Goal: Transaction & Acquisition: Purchase product/service

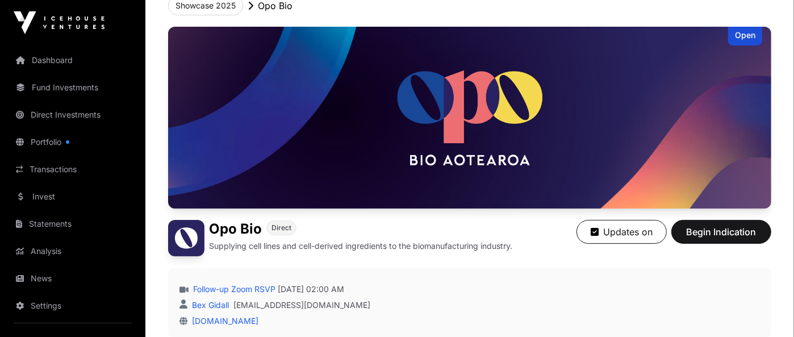
scroll to position [72, 0]
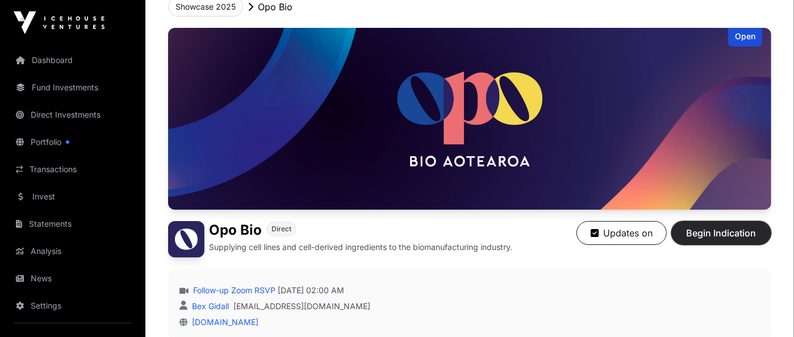
click at [695, 229] on span "Begin Indication" at bounding box center [722, 233] width 72 height 14
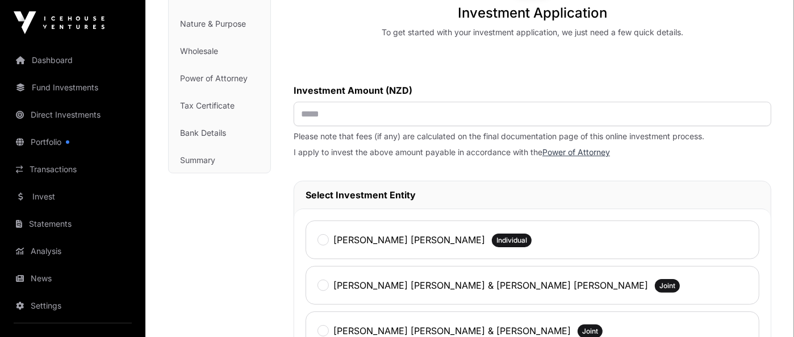
scroll to position [140, 0]
click at [356, 107] on input "text" at bounding box center [533, 113] width 478 height 24
type input "******"
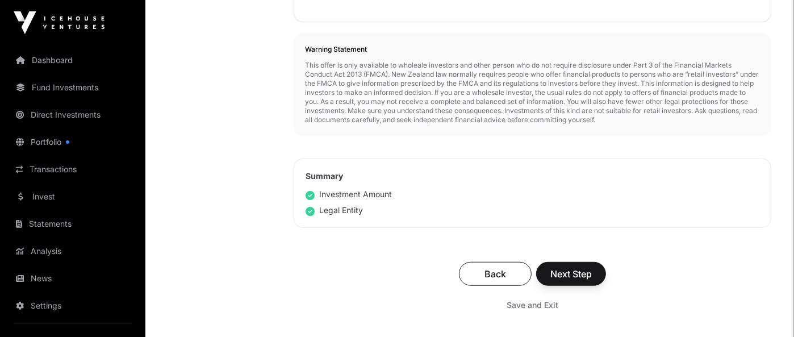
scroll to position [638, 0]
click at [572, 269] on span "Next Step" at bounding box center [570, 273] width 41 height 14
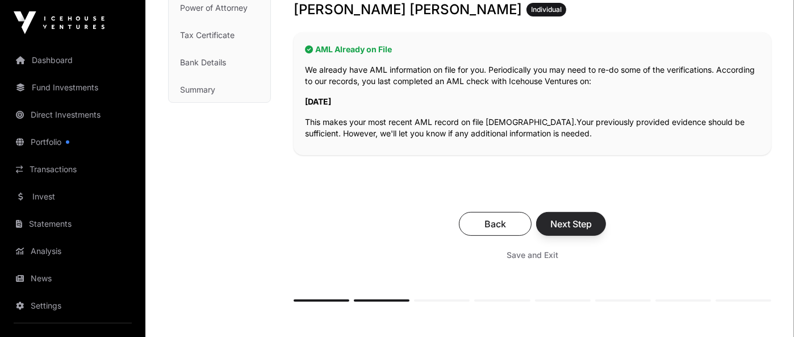
scroll to position [212, 0]
click at [568, 220] on span "Next Step" at bounding box center [570, 223] width 41 height 14
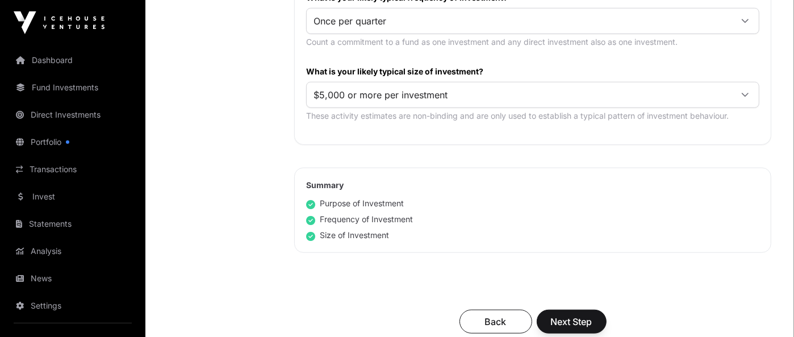
scroll to position [636, 0]
click at [566, 310] on button "Next Step" at bounding box center [572, 322] width 70 height 24
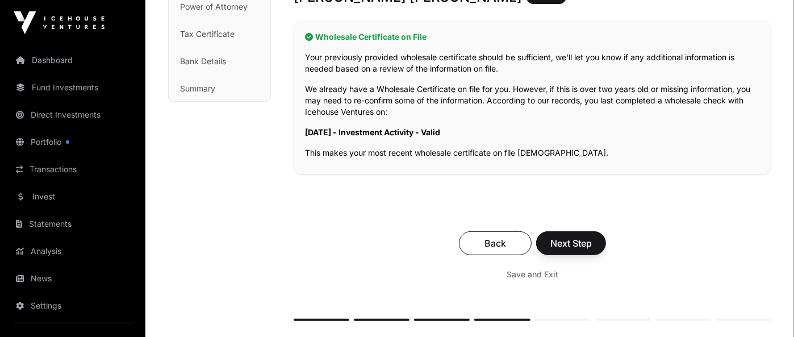
scroll to position [213, 0]
click at [561, 240] on span "Next Step" at bounding box center [570, 243] width 41 height 14
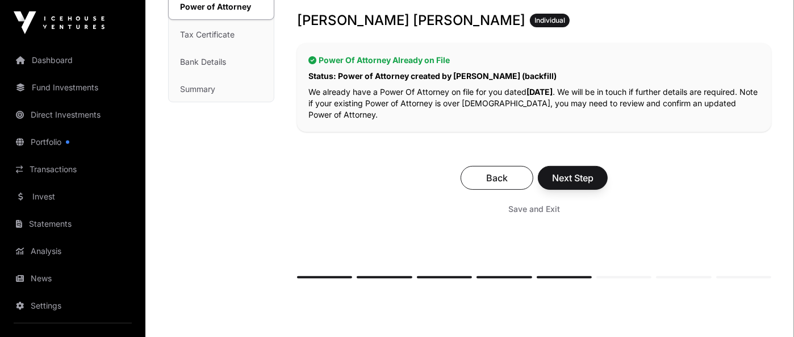
scroll to position [212, 0]
click at [560, 185] on button "Next Step" at bounding box center [573, 178] width 70 height 24
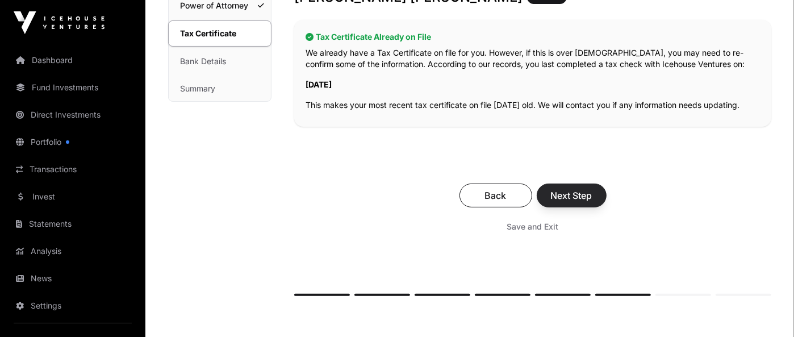
scroll to position [213, 0]
click at [569, 197] on button "Next Step" at bounding box center [572, 195] width 70 height 24
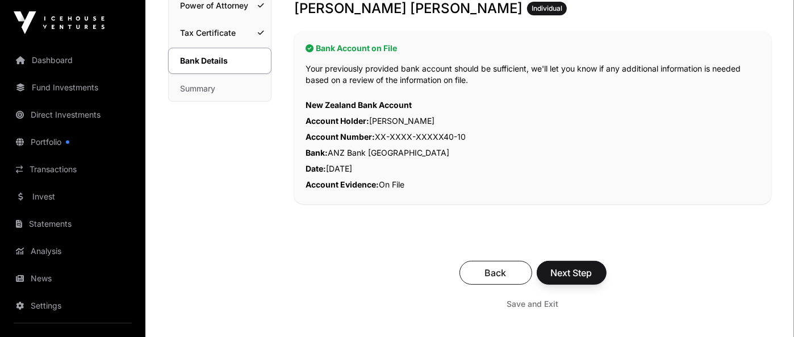
scroll to position [213, 0]
click at [569, 268] on span "Next Step" at bounding box center [571, 272] width 41 height 14
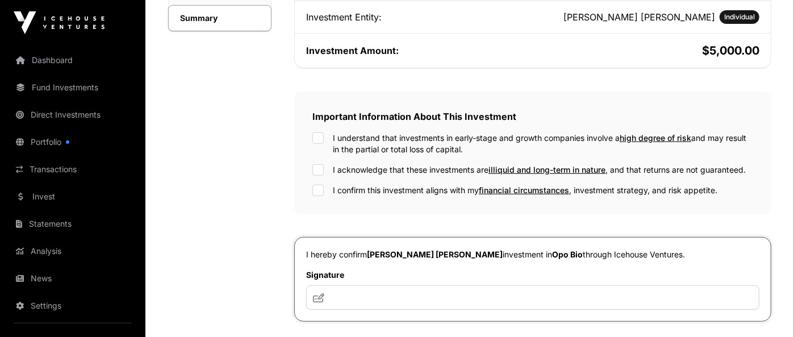
scroll to position [283, 0]
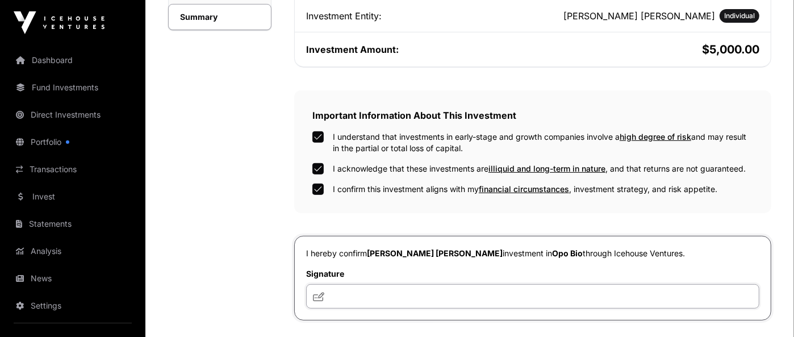
click at [370, 293] on input "text" at bounding box center [532, 296] width 453 height 24
type input "**********"
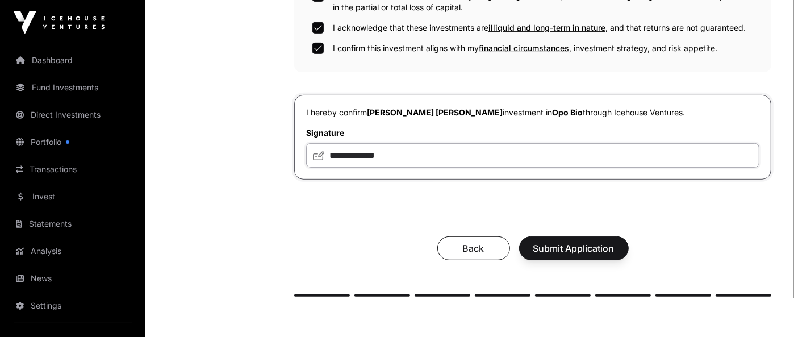
scroll to position [425, 0]
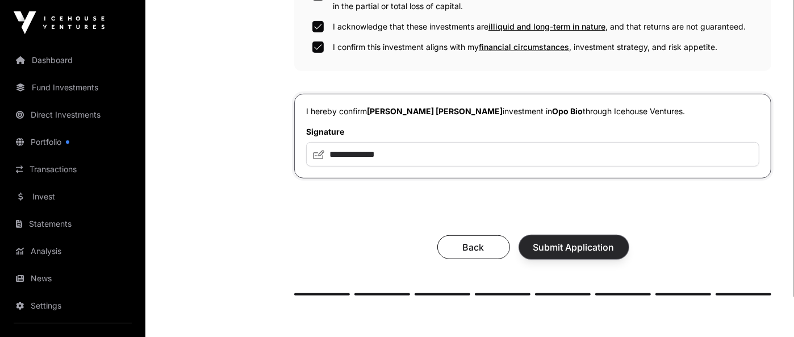
click at [566, 246] on span "Submit Application" at bounding box center [573, 247] width 81 height 14
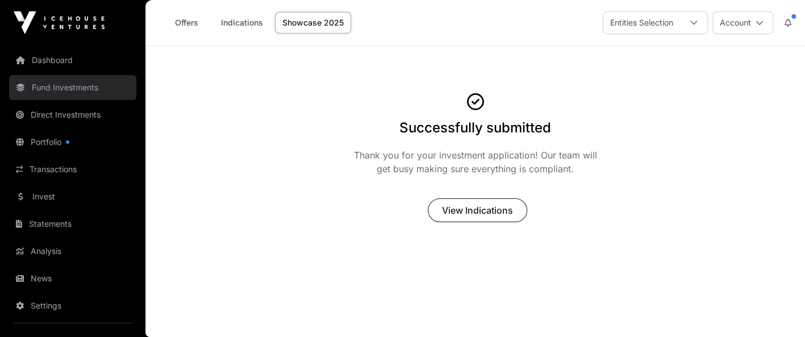
click at [69, 86] on link "Fund Investments" at bounding box center [72, 87] width 127 height 25
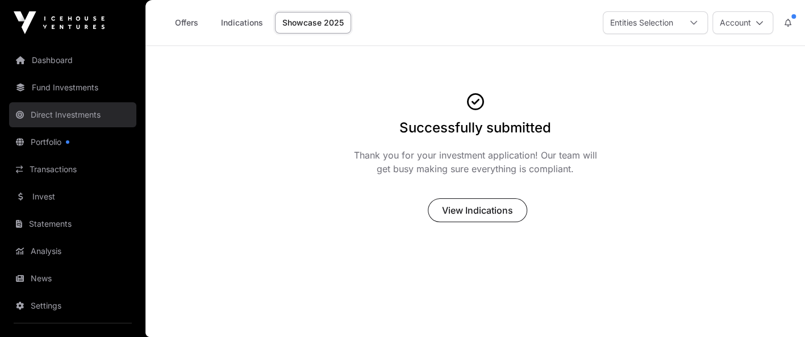
click at [76, 107] on link "Direct Investments" at bounding box center [72, 114] width 127 height 25
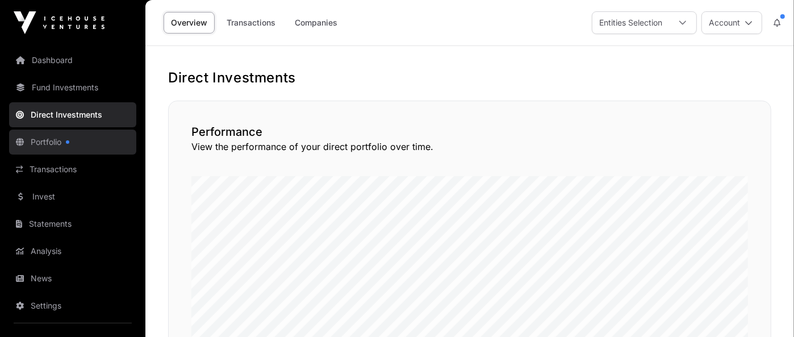
click at [68, 142] on div at bounding box center [67, 141] width 3 height 3
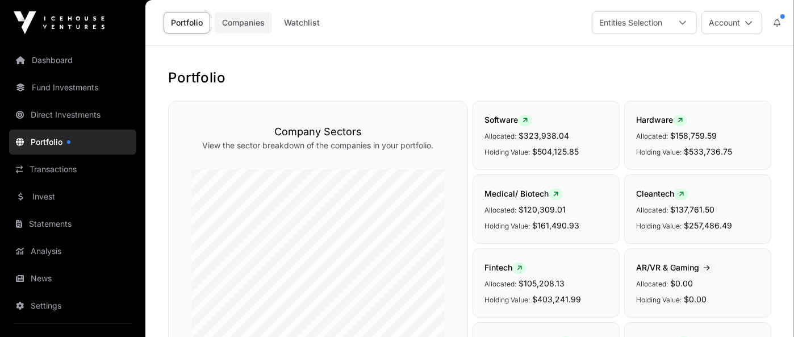
click at [243, 23] on link "Companies" at bounding box center [243, 23] width 57 height 22
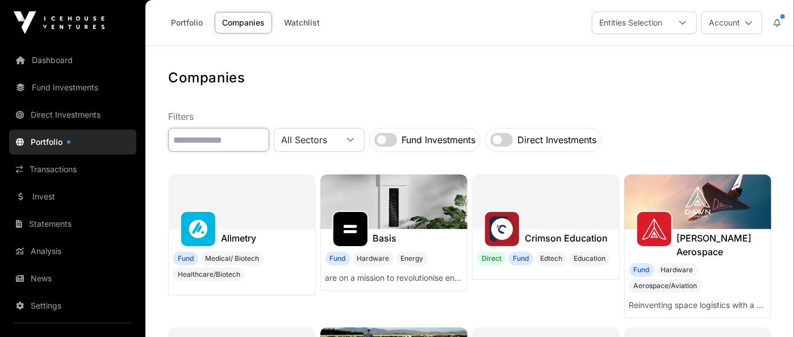
click at [244, 139] on input "text" at bounding box center [218, 140] width 101 height 24
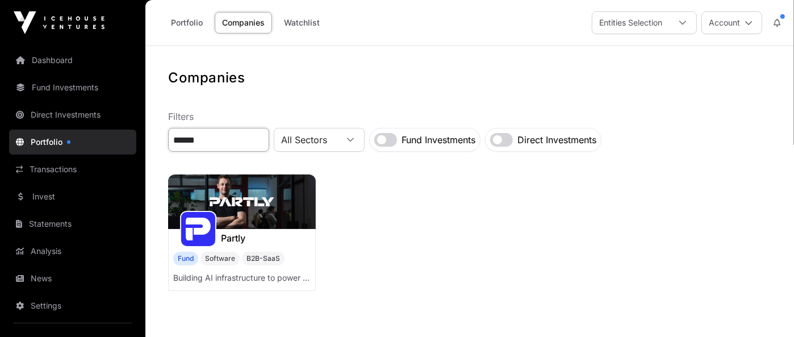
type input "******"
click at [244, 199] on img at bounding box center [242, 201] width 148 height 55
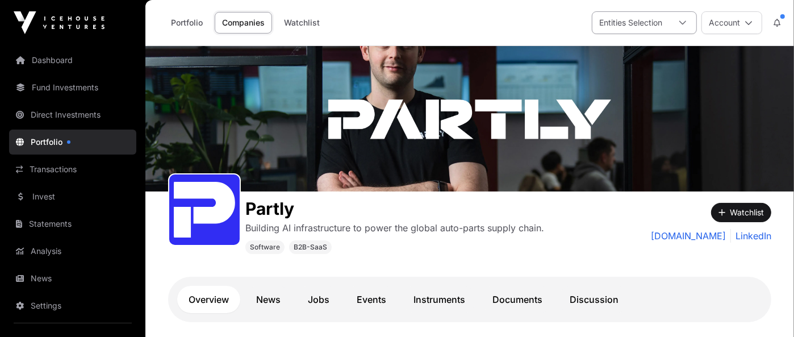
click at [629, 22] on div "Entities Selection" at bounding box center [630, 23] width 77 height 22
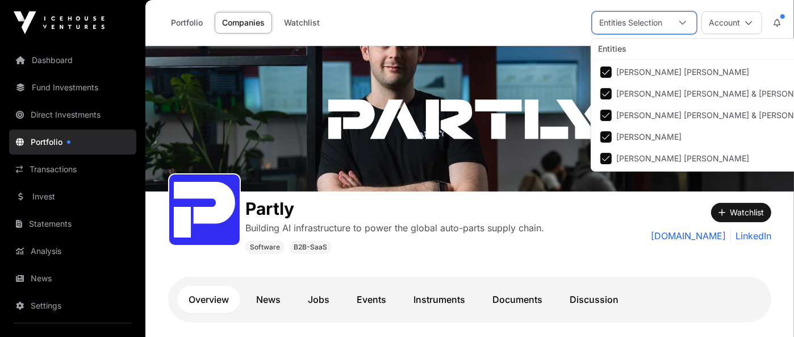
scroll to position [11, 7]
click at [245, 19] on link "Companies" at bounding box center [243, 23] width 57 height 22
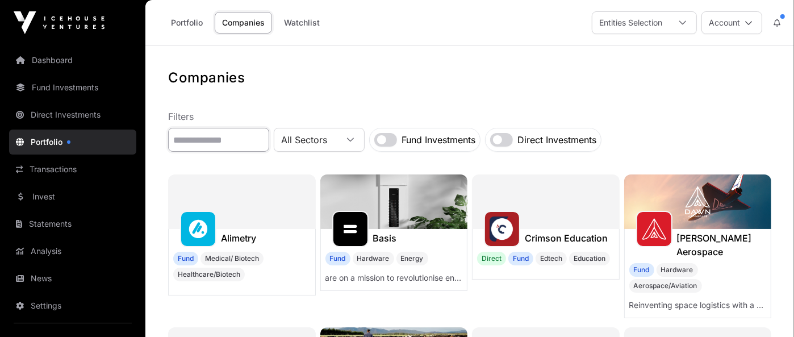
click at [211, 131] on input "text" at bounding box center [218, 140] width 101 height 24
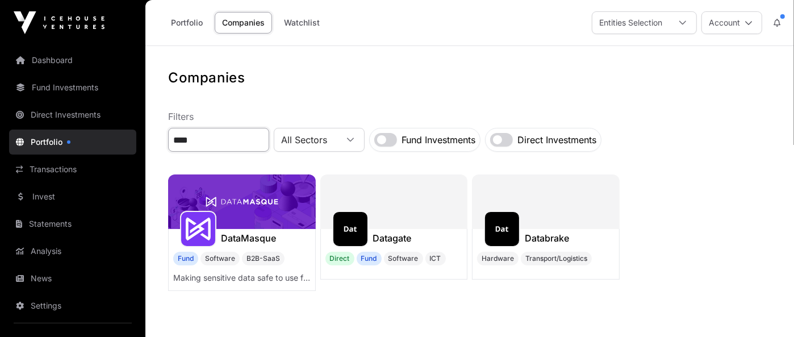
type input "****"
click at [245, 196] on img at bounding box center [242, 201] width 148 height 55
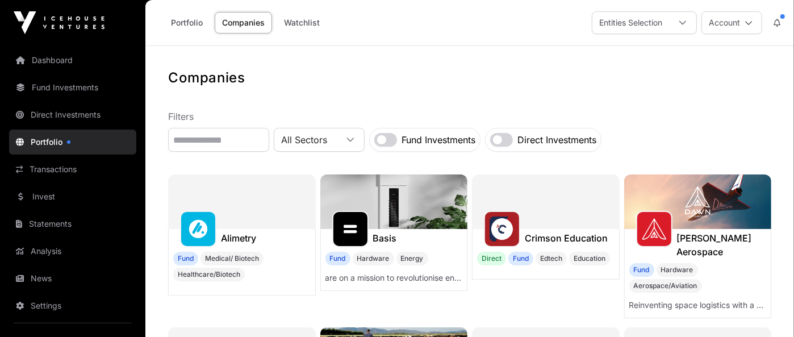
click at [212, 141] on input "text" at bounding box center [218, 140] width 101 height 24
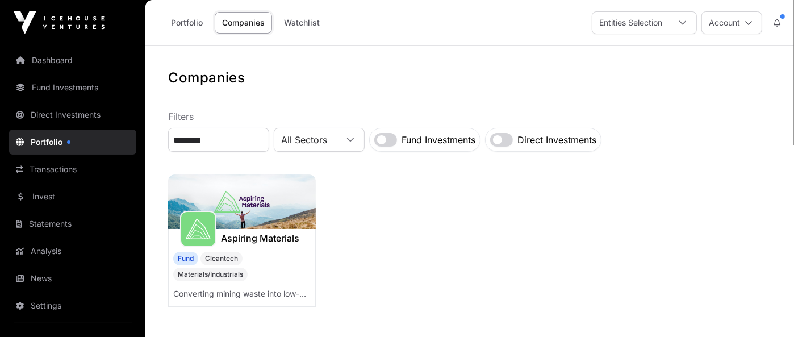
type input "********"
click at [215, 196] on img at bounding box center [242, 201] width 148 height 55
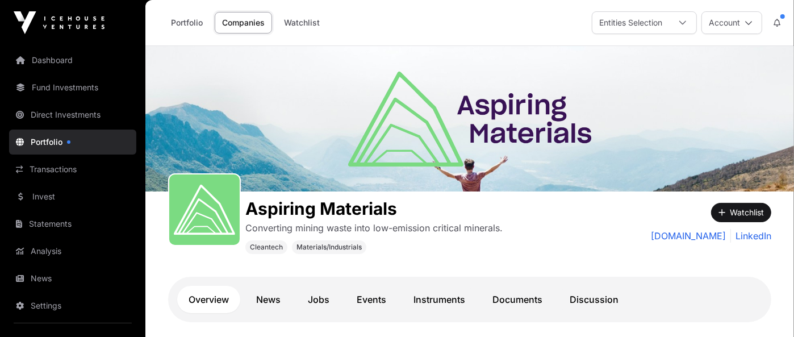
click at [253, 21] on link "Companies" at bounding box center [243, 23] width 57 height 22
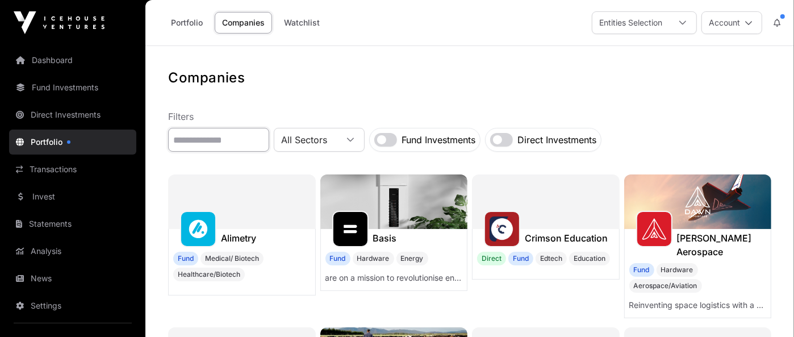
click at [228, 140] on input "text" at bounding box center [218, 140] width 101 height 24
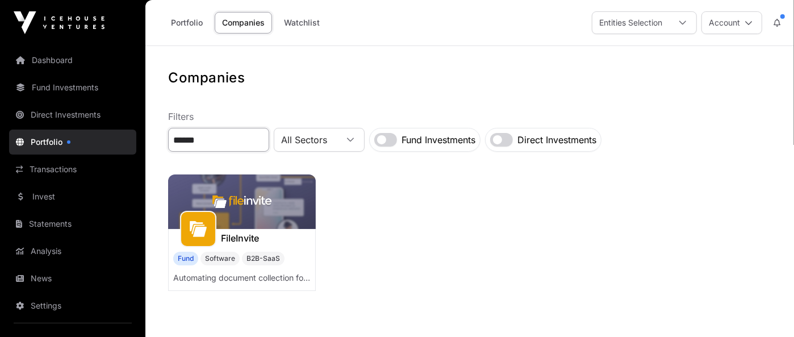
type input "******"
click at [232, 197] on img at bounding box center [242, 201] width 148 height 55
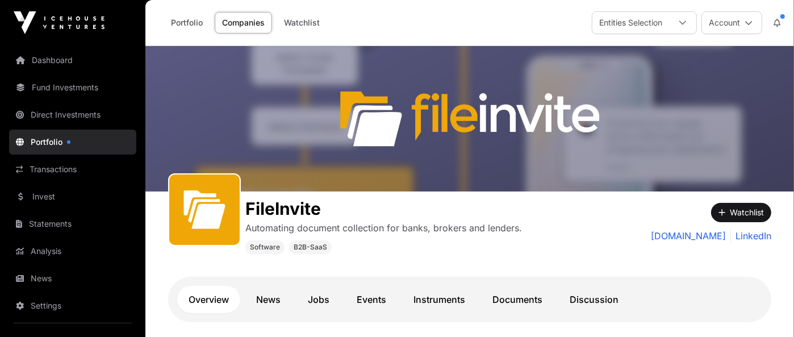
click at [242, 22] on link "Companies" at bounding box center [243, 23] width 57 height 22
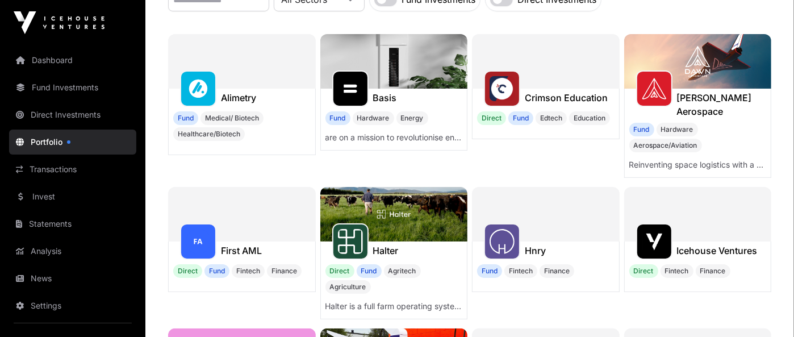
scroll to position [140, 0]
click at [360, 93] on img at bounding box center [350, 88] width 25 height 25
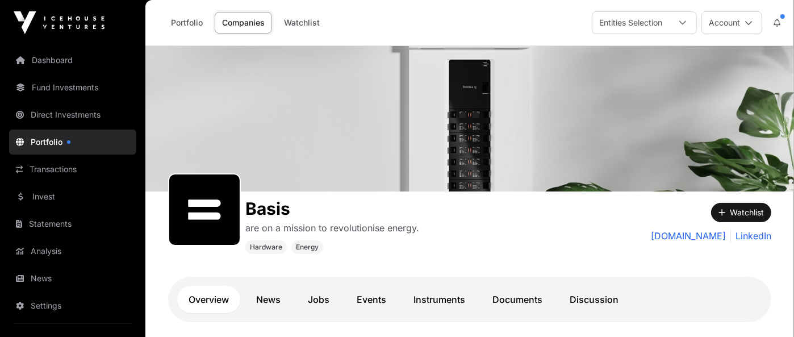
click at [240, 27] on link "Companies" at bounding box center [243, 23] width 57 height 22
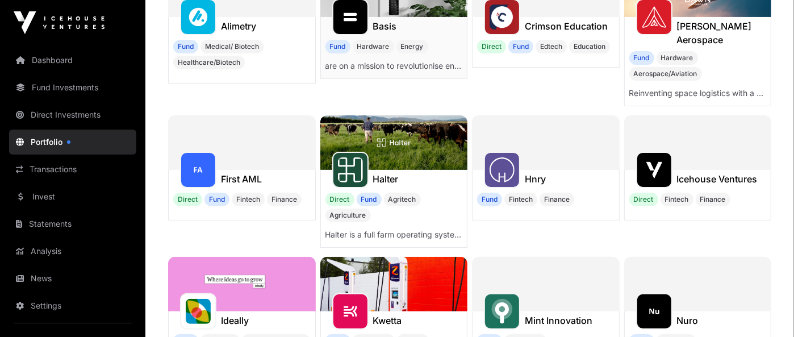
scroll to position [212, 0]
click at [518, 164] on div at bounding box center [502, 170] width 36 height 36
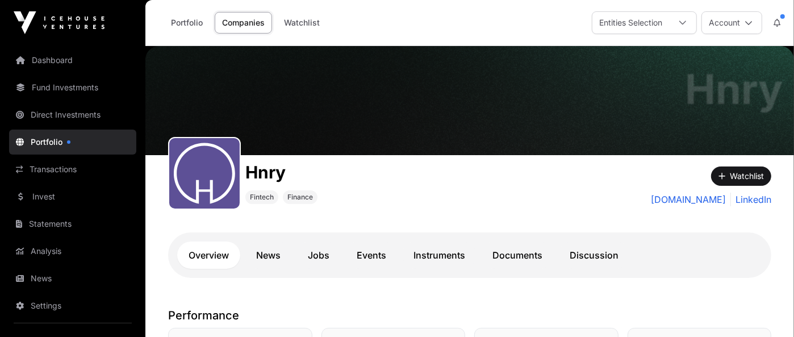
click at [263, 22] on link "Companies" at bounding box center [243, 23] width 57 height 22
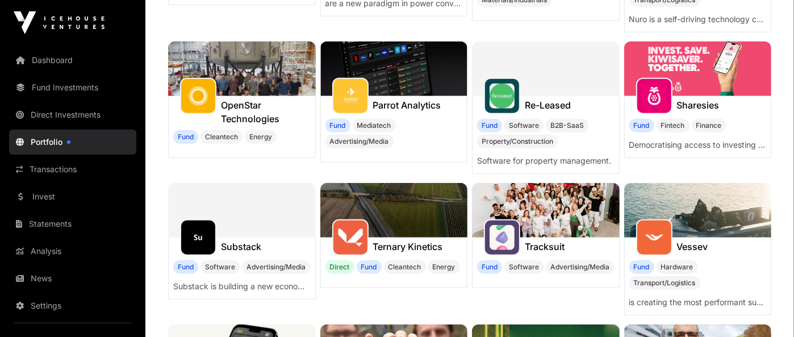
scroll to position [568, 0]
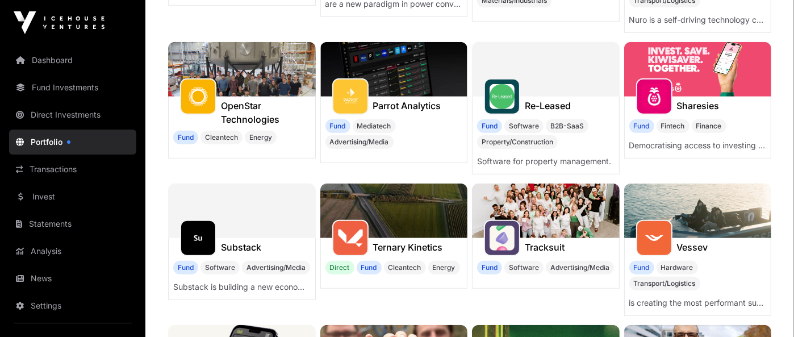
click at [665, 60] on img at bounding box center [698, 69] width 148 height 55
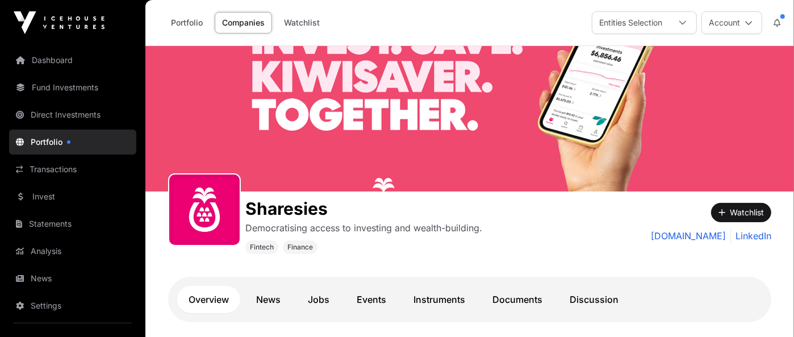
click at [236, 25] on link "Companies" at bounding box center [243, 23] width 57 height 22
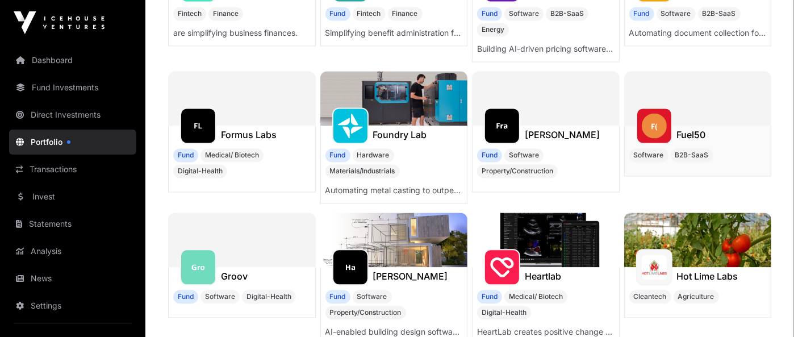
scroll to position [1914, 0]
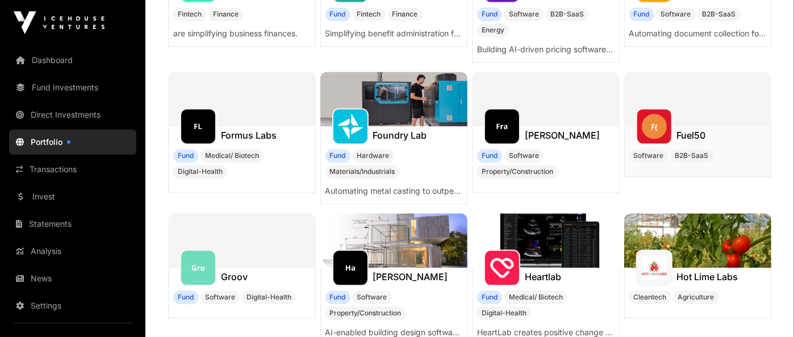
click at [640, 120] on div at bounding box center [654, 126] width 36 height 36
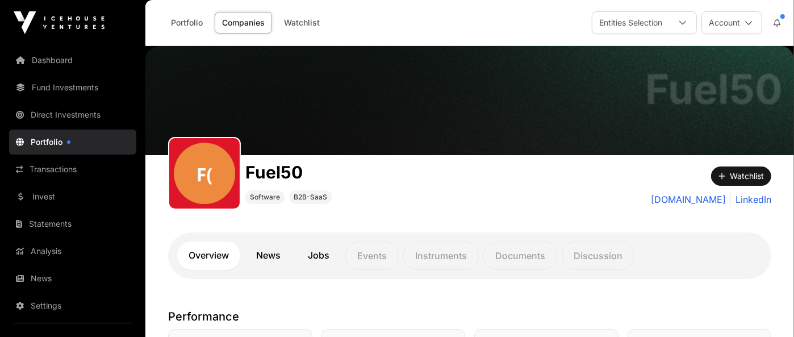
click at [262, 14] on link "Companies" at bounding box center [243, 23] width 57 height 22
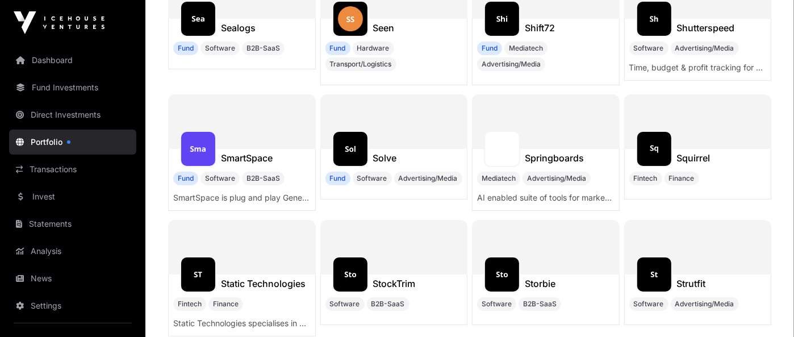
scroll to position [6798, 0]
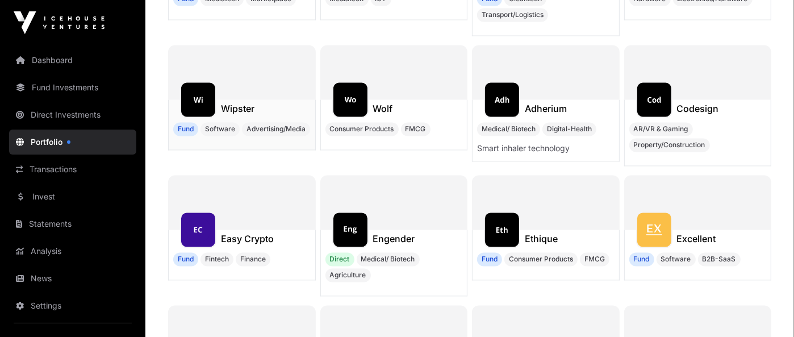
click at [257, 99] on div "Wipster" at bounding box center [242, 108] width 147 height 18
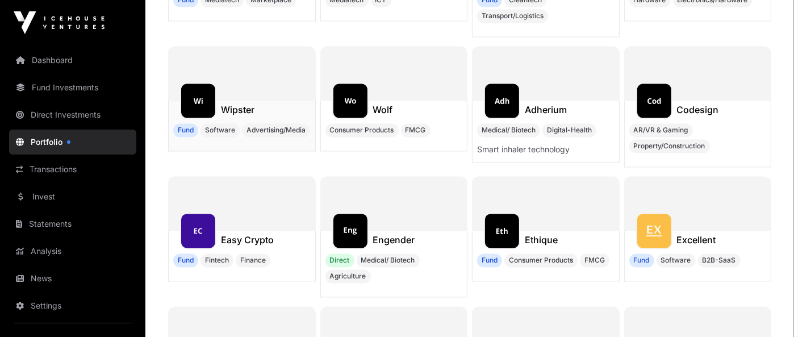
click at [245, 103] on h1 "Wipster" at bounding box center [238, 110] width 34 height 14
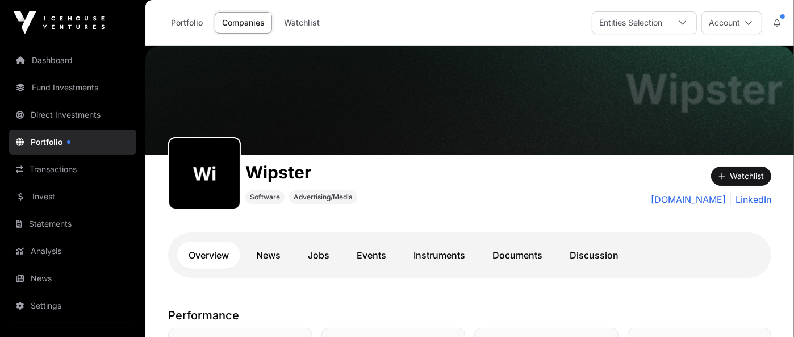
click at [256, 28] on link "Companies" at bounding box center [243, 23] width 57 height 22
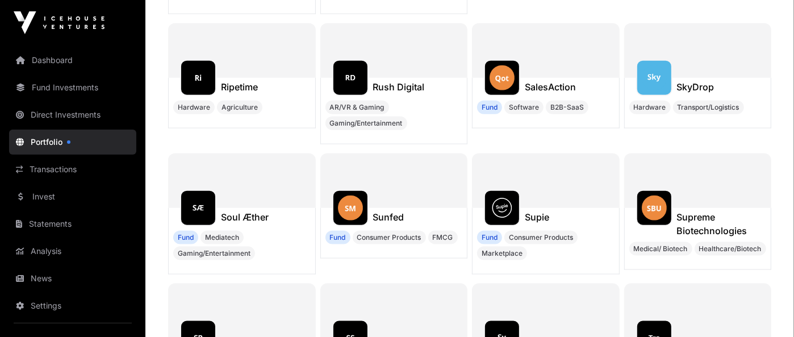
scroll to position [11412, 0]
click at [235, 216] on h1 "Soul Æther" at bounding box center [245, 217] width 48 height 14
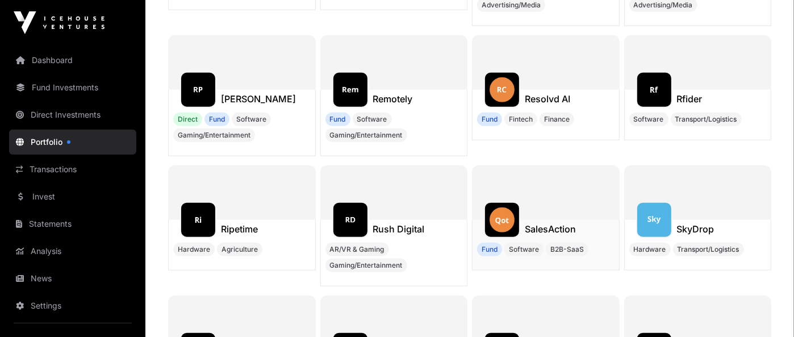
scroll to position [11270, 0]
click at [275, 102] on h1 "[PERSON_NAME]" at bounding box center [258, 99] width 75 height 14
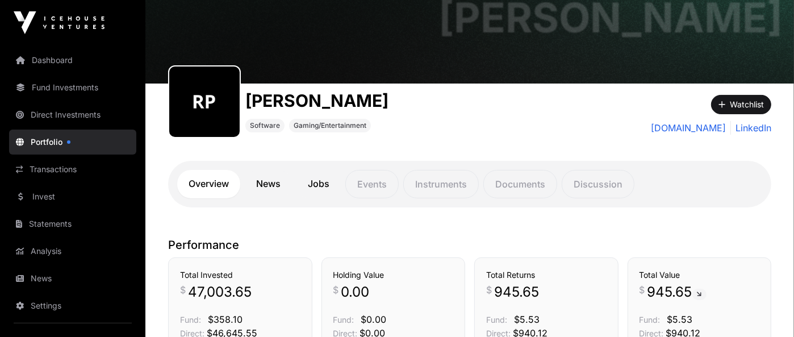
scroll to position [71, 0]
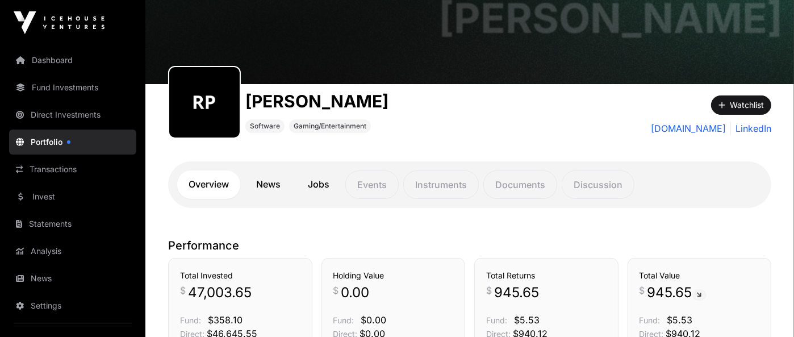
click at [413, 116] on div "[PERSON_NAME] Software Gaming/Entertainment" at bounding box center [394, 111] width 453 height 55
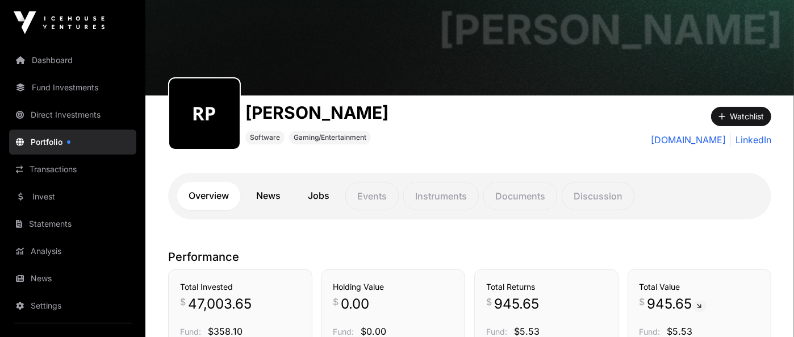
scroll to position [0, 0]
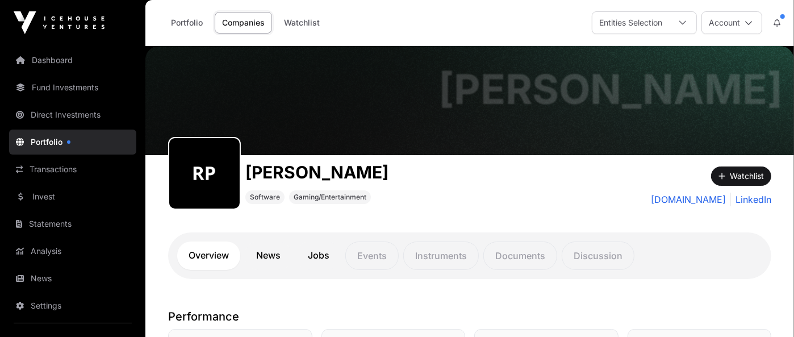
click at [240, 25] on link "Companies" at bounding box center [243, 23] width 57 height 22
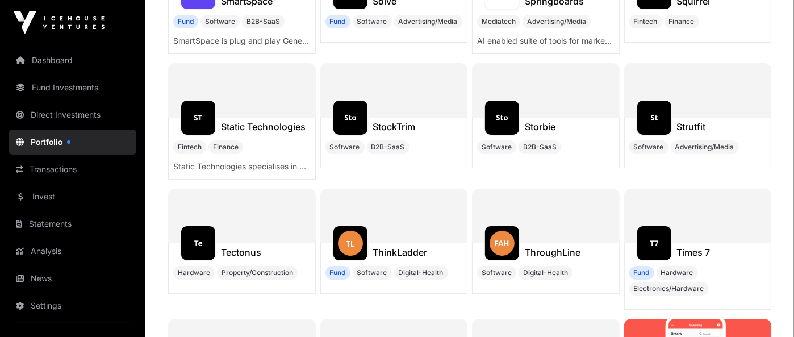
scroll to position [6954, 0]
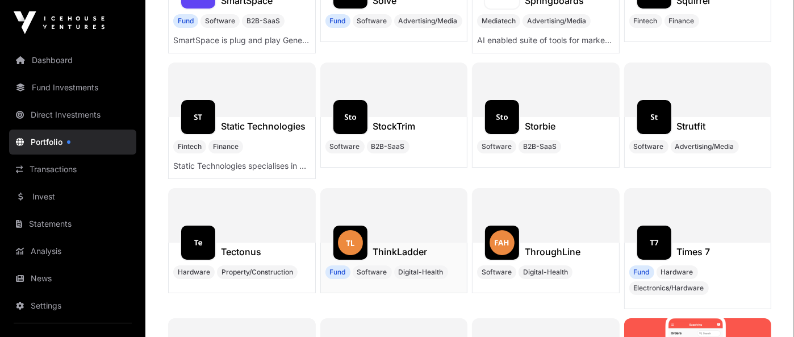
click at [410, 245] on h1 "ThinkLadder" at bounding box center [400, 252] width 55 height 14
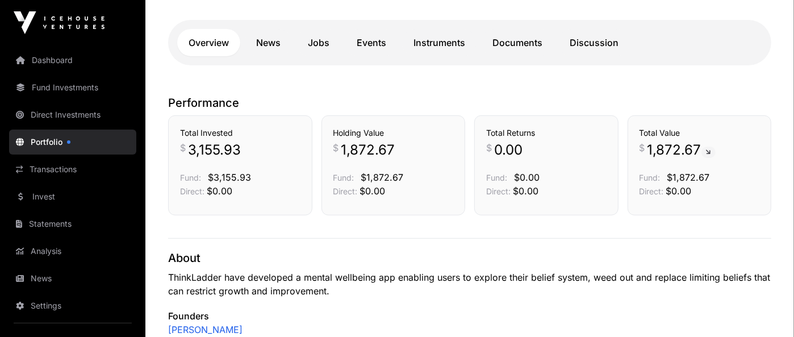
scroll to position [213, 0]
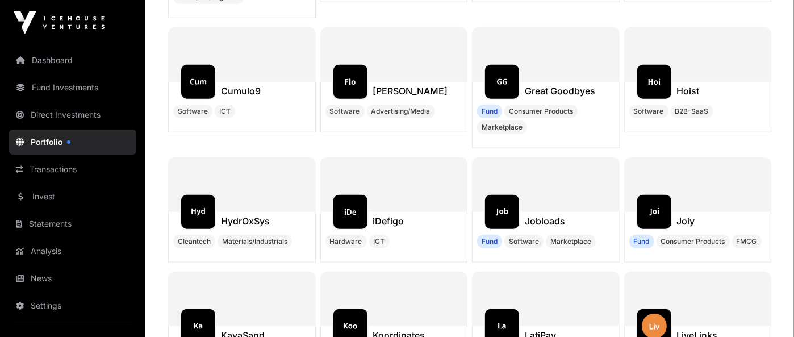
scroll to position [7875, 0]
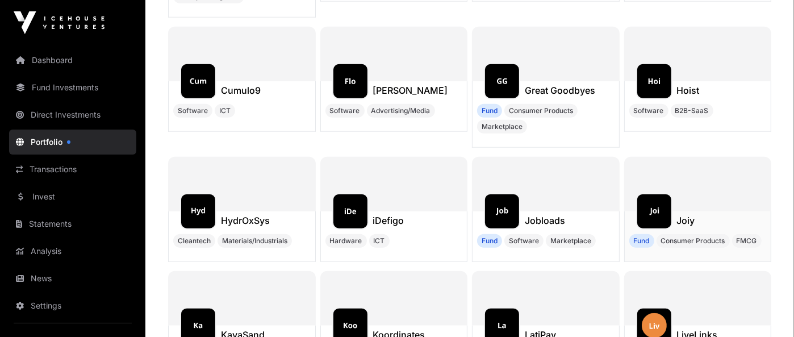
click at [686, 214] on h1 "Joiy" at bounding box center [686, 221] width 18 height 14
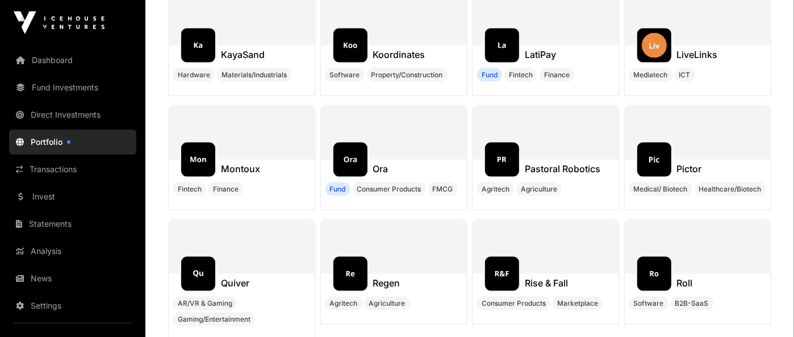
click at [383, 108] on div at bounding box center [394, 132] width 148 height 55
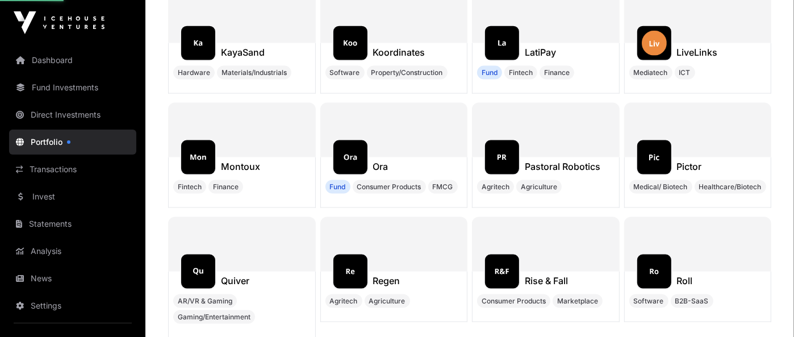
scroll to position [8158, 0]
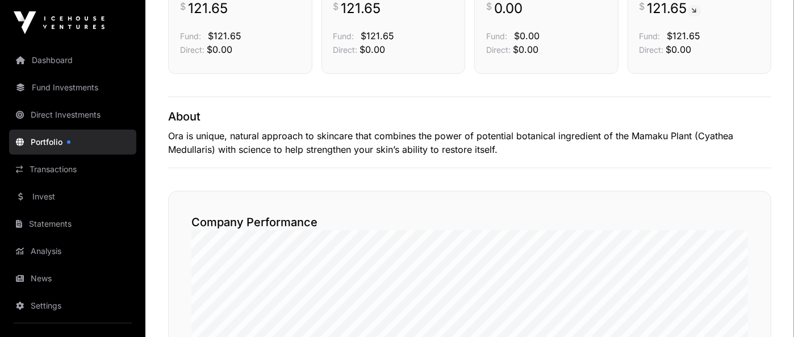
scroll to position [354, 0]
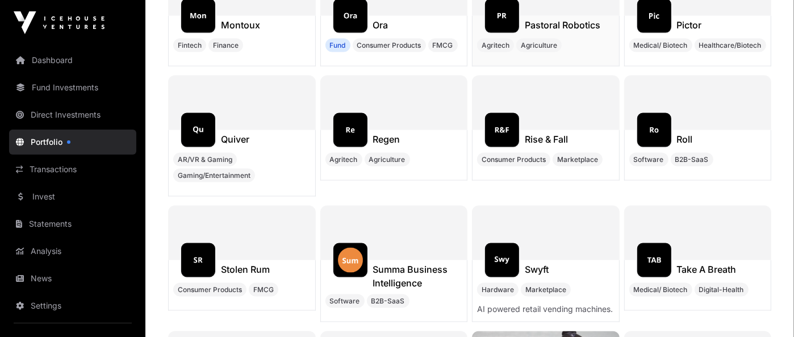
scroll to position [8300, 0]
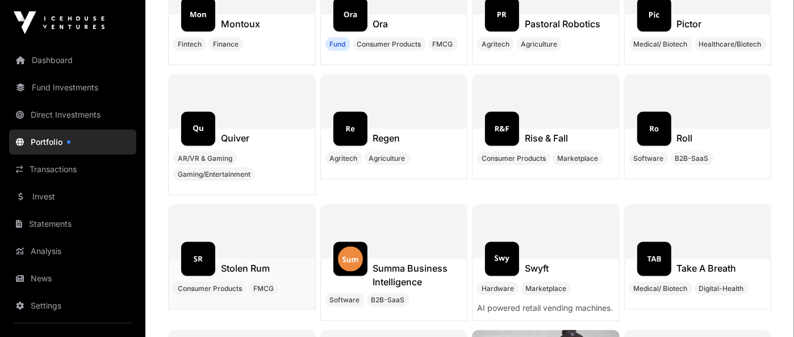
click at [251, 261] on h1 "Stolen Rum" at bounding box center [245, 268] width 49 height 14
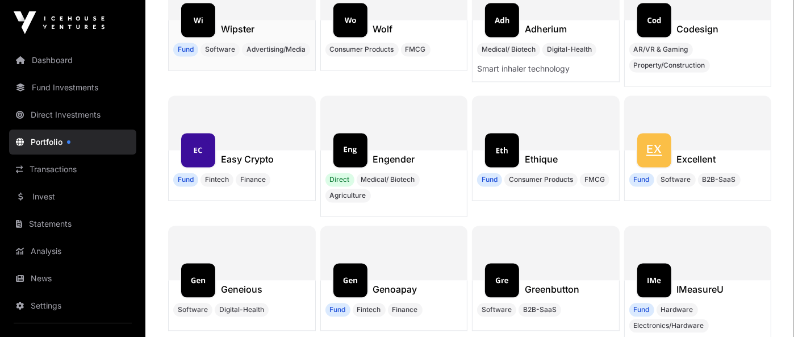
scroll to position [8795, 0]
click at [225, 152] on h1 "Easy Crypto" at bounding box center [247, 159] width 53 height 14
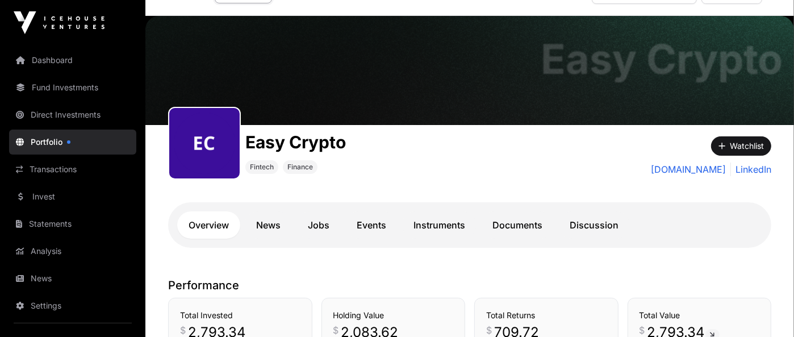
scroll to position [7, 0]
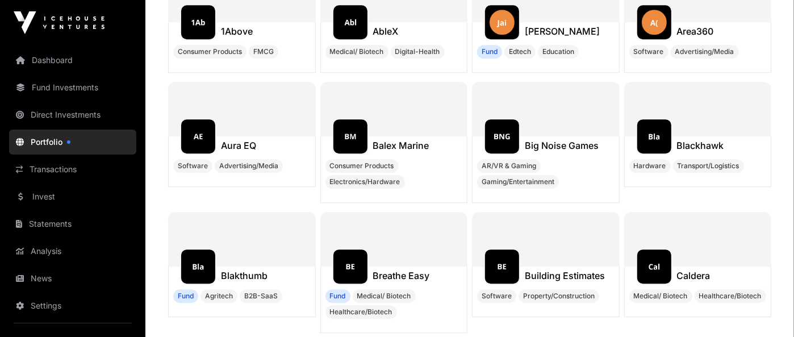
scroll to position [9574, 0]
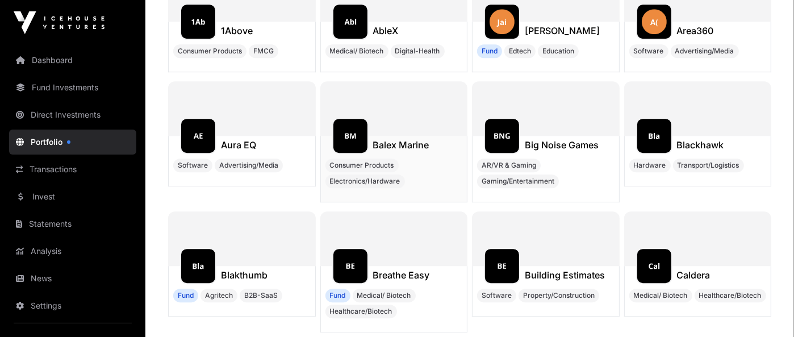
click at [352, 123] on img at bounding box center [350, 135] width 25 height 25
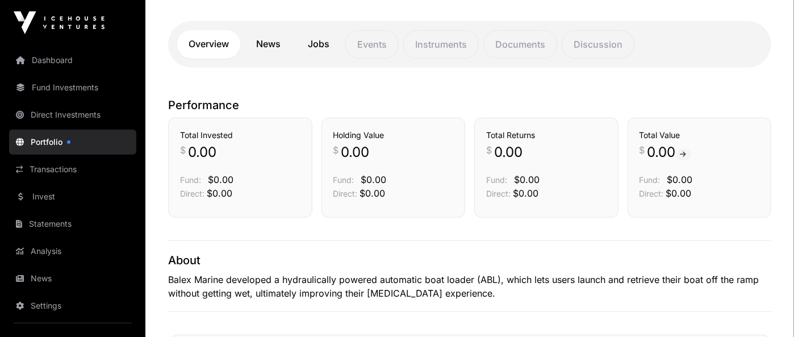
scroll to position [212, 0]
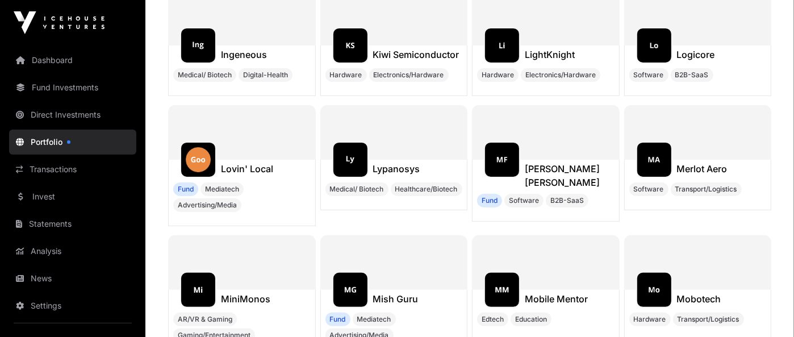
scroll to position [10566, 0]
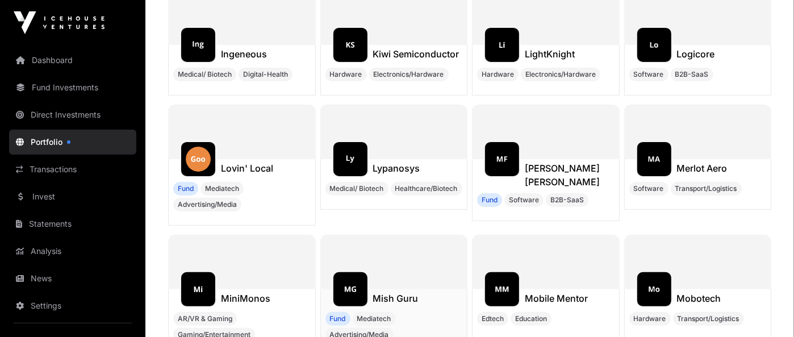
click at [367, 282] on div at bounding box center [350, 289] width 36 height 36
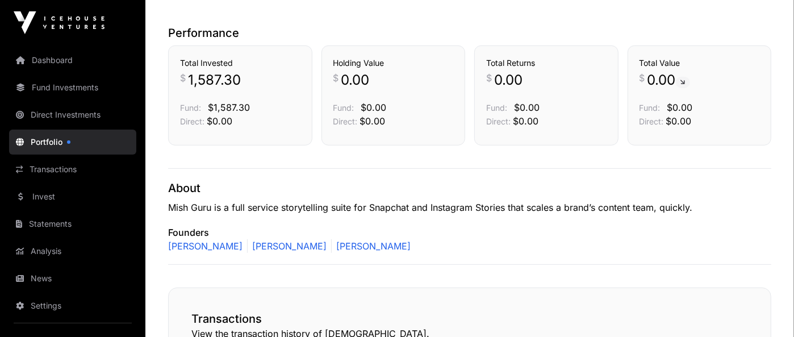
scroll to position [284, 0]
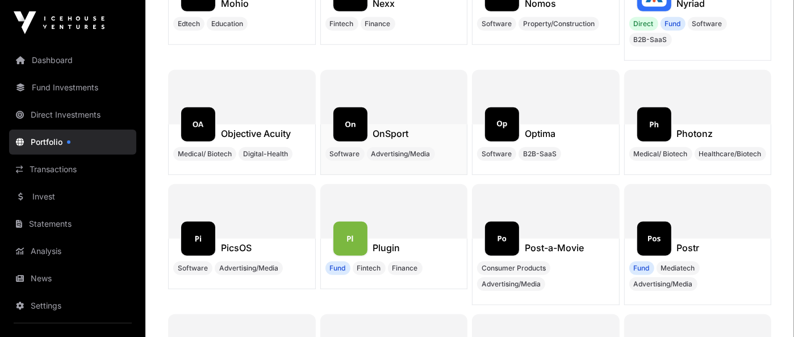
scroll to position [10991, 0]
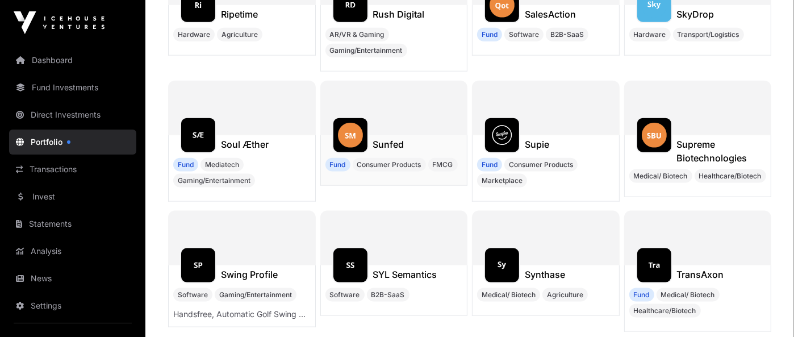
click at [354, 133] on img at bounding box center [350, 135] width 25 height 25
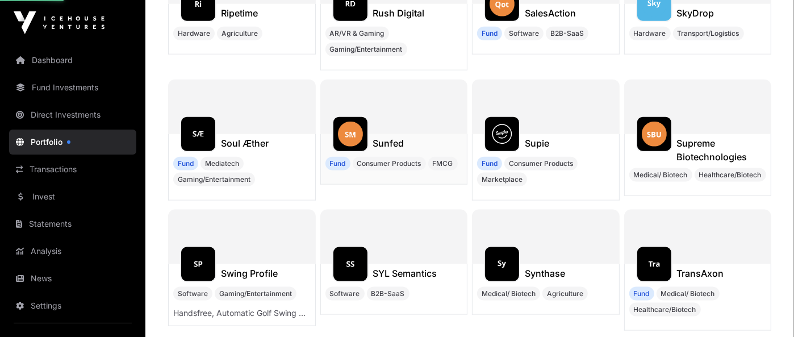
scroll to position [11486, 0]
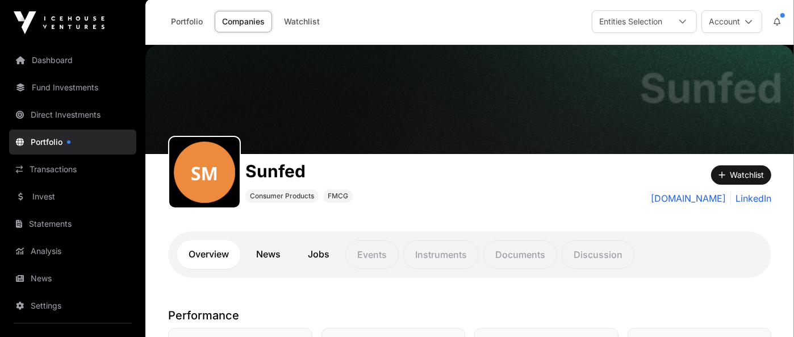
scroll to position [1, 0]
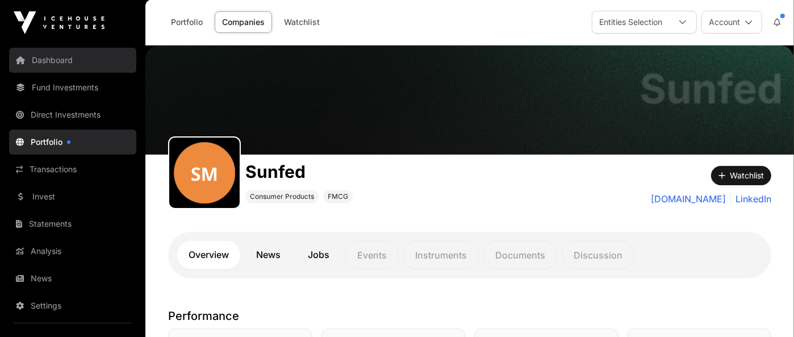
click at [58, 57] on link "Dashboard" at bounding box center [72, 60] width 127 height 25
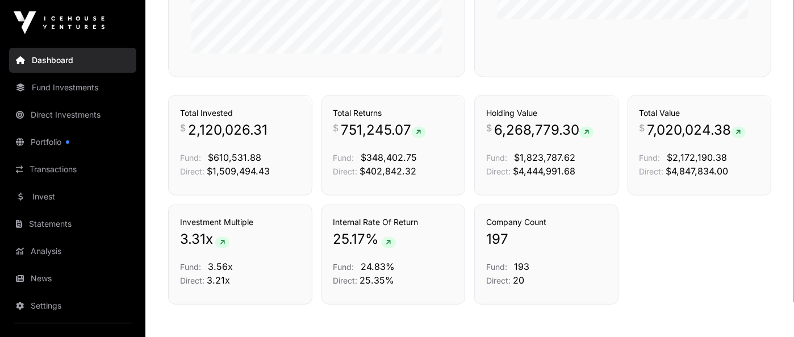
scroll to position [709, 0]
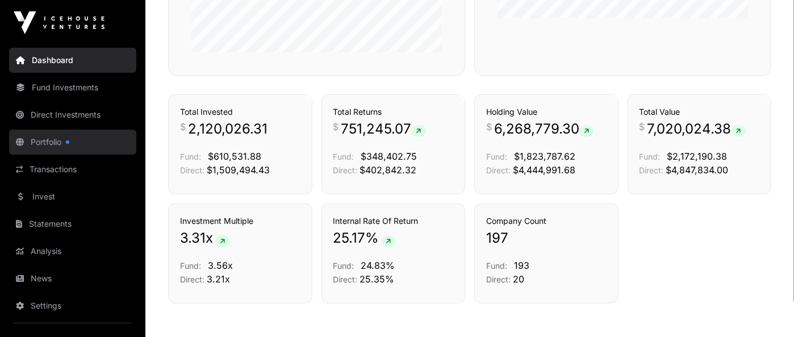
click at [110, 144] on link "Portfolio" at bounding box center [72, 141] width 127 height 25
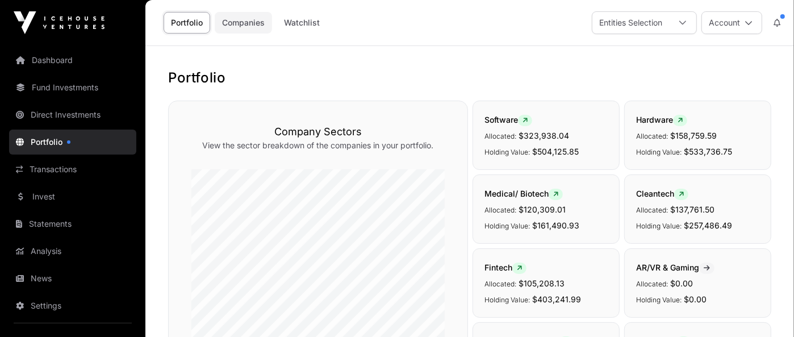
click at [234, 18] on link "Companies" at bounding box center [243, 23] width 57 height 22
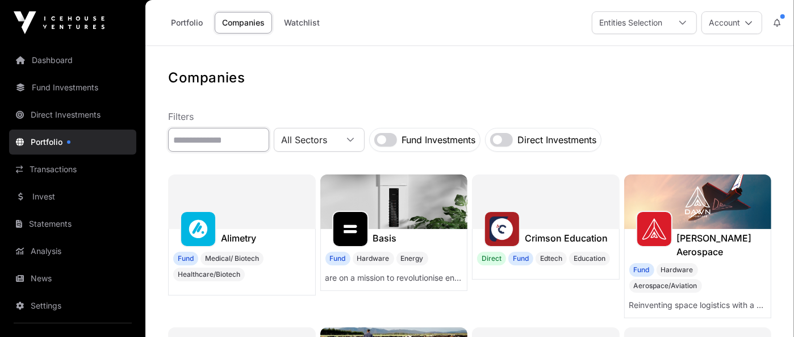
click at [210, 140] on input "text" at bounding box center [218, 140] width 101 height 24
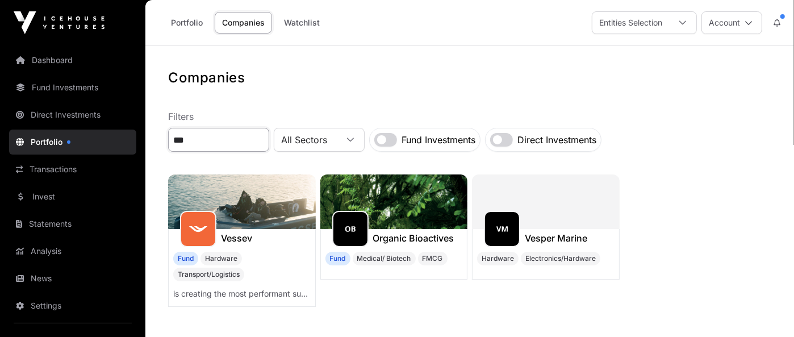
type input "***"
click at [258, 219] on img at bounding box center [242, 201] width 148 height 55
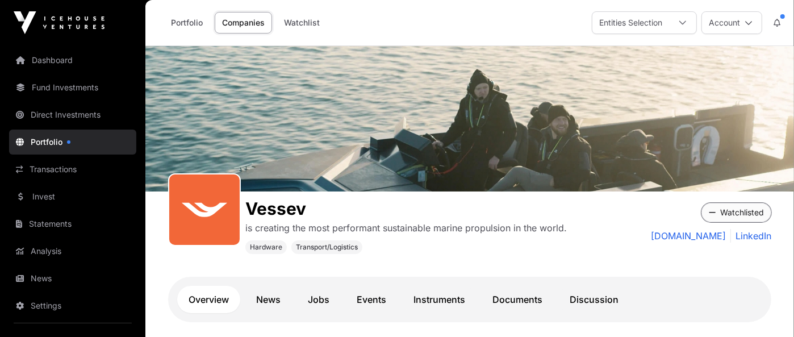
click at [730, 212] on button "Watchlisted" at bounding box center [736, 212] width 70 height 19
click at [257, 24] on link "Companies" at bounding box center [243, 23] width 57 height 22
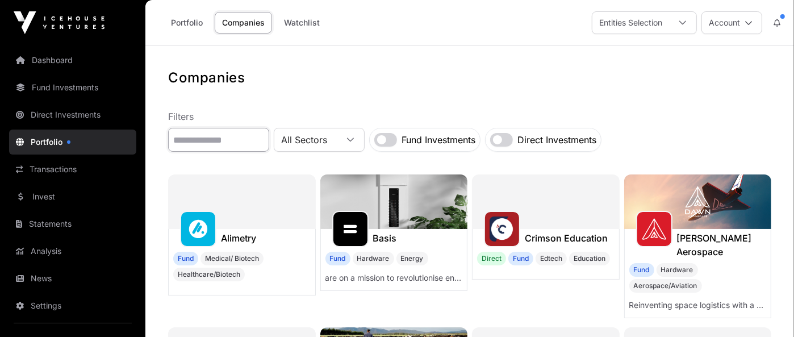
click at [222, 131] on input "text" at bounding box center [218, 140] width 101 height 24
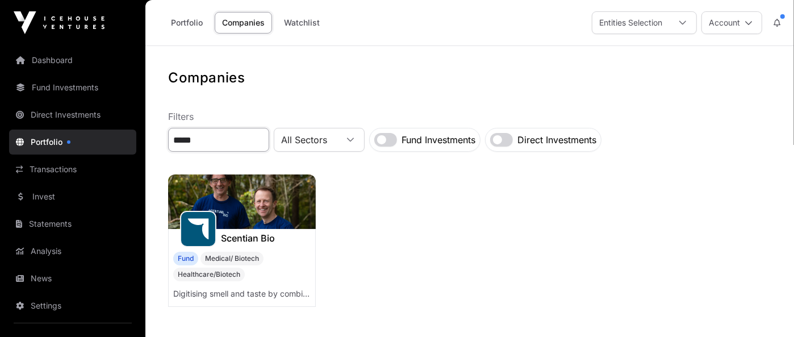
type input "*****"
click at [262, 222] on img at bounding box center [242, 201] width 148 height 55
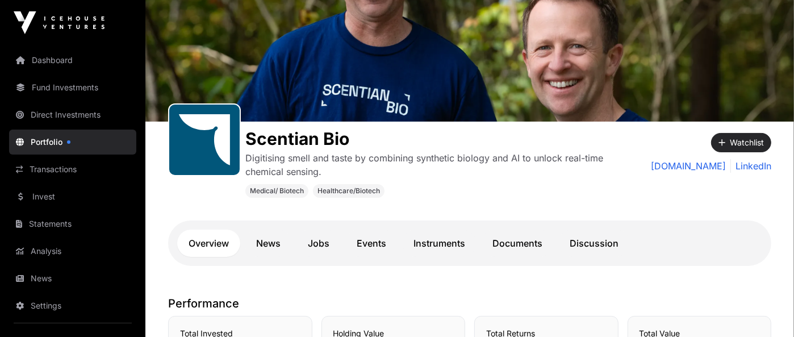
scroll to position [70, 0]
click at [266, 249] on link "News" at bounding box center [268, 242] width 47 height 27
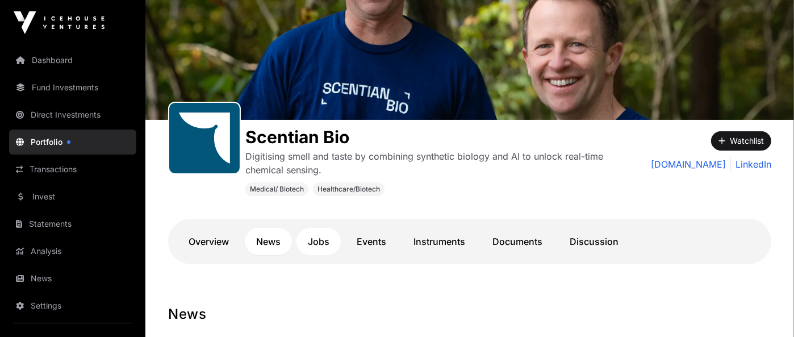
scroll to position [71, 0]
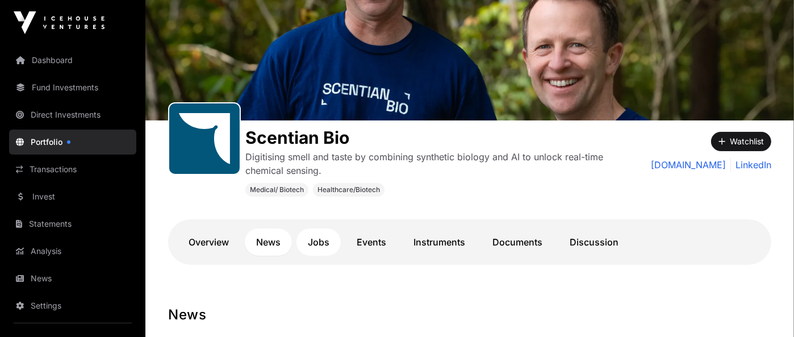
click at [309, 244] on link "Jobs" at bounding box center [318, 241] width 44 height 27
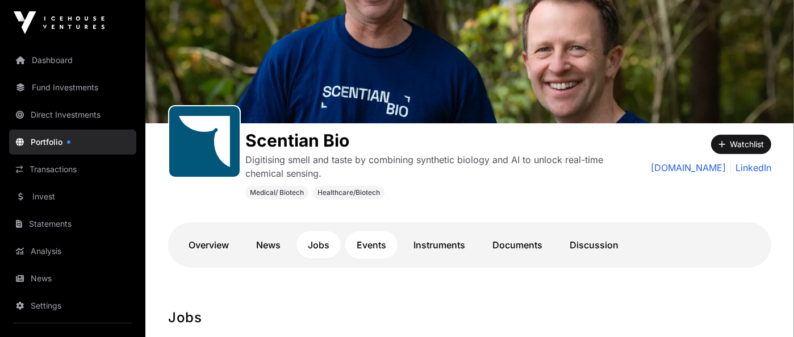
click at [379, 250] on link "Events" at bounding box center [371, 244] width 52 height 27
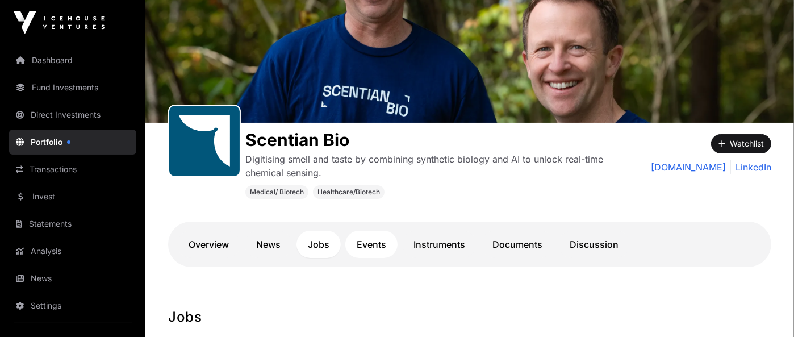
scroll to position [70, 0]
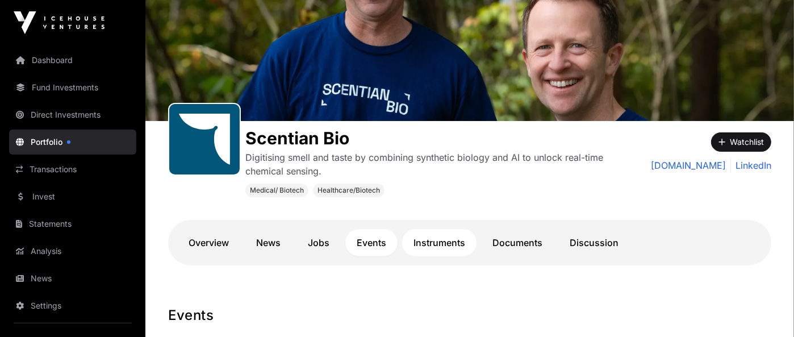
scroll to position [70, 0]
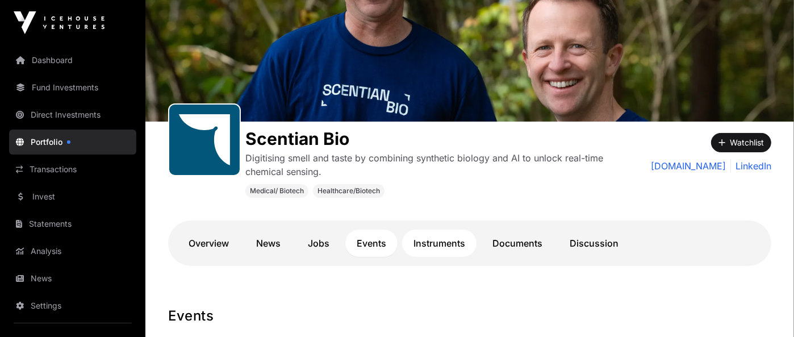
click at [421, 244] on link "Instruments" at bounding box center [439, 242] width 74 height 27
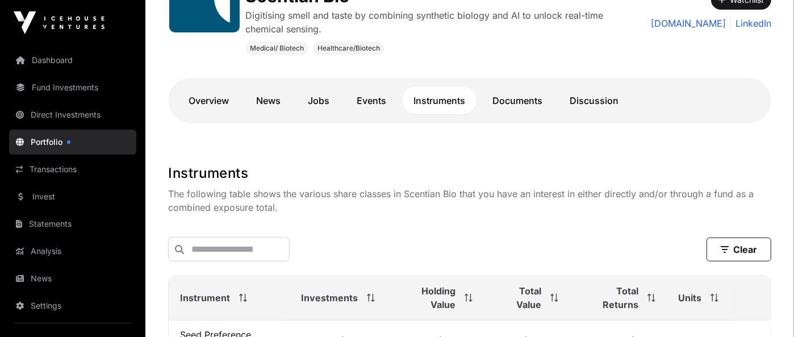
scroll to position [212, 0]
click at [521, 99] on link "Documents" at bounding box center [517, 100] width 73 height 27
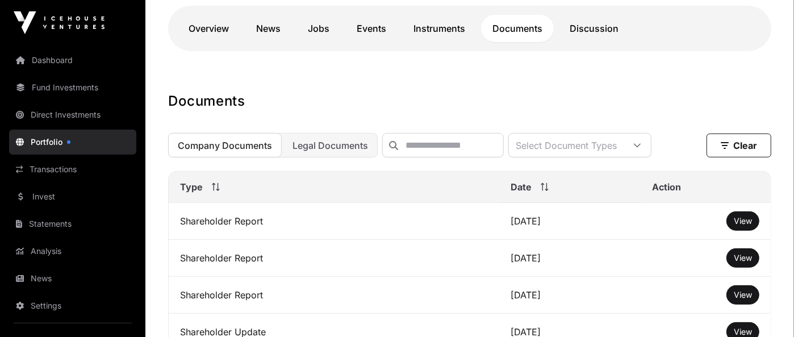
scroll to position [283, 0]
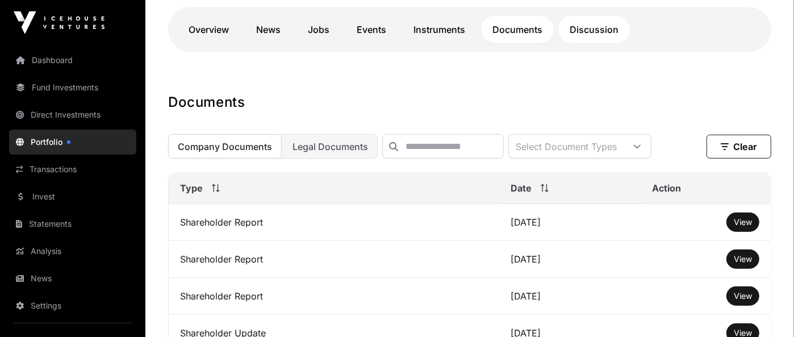
click at [602, 32] on link "Discussion" at bounding box center [594, 29] width 72 height 27
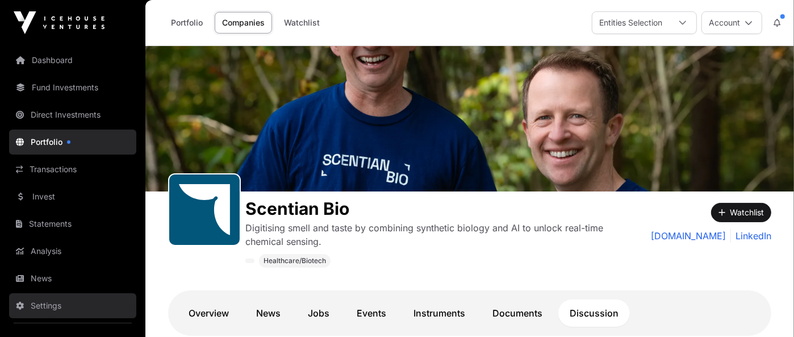
click at [35, 299] on link "Settings" at bounding box center [72, 305] width 127 height 25
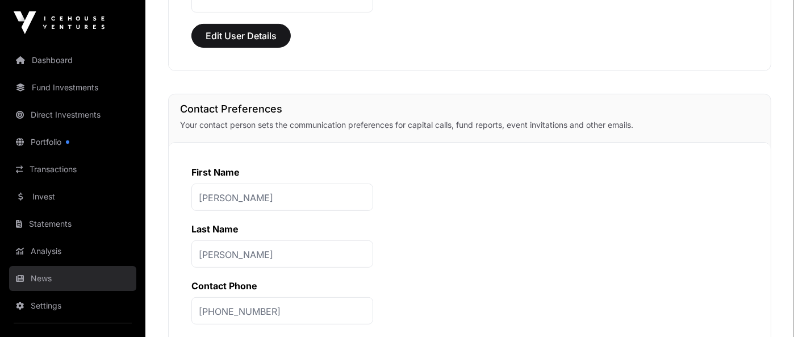
scroll to position [283, 0]
click at [38, 268] on link "News" at bounding box center [72, 278] width 127 height 25
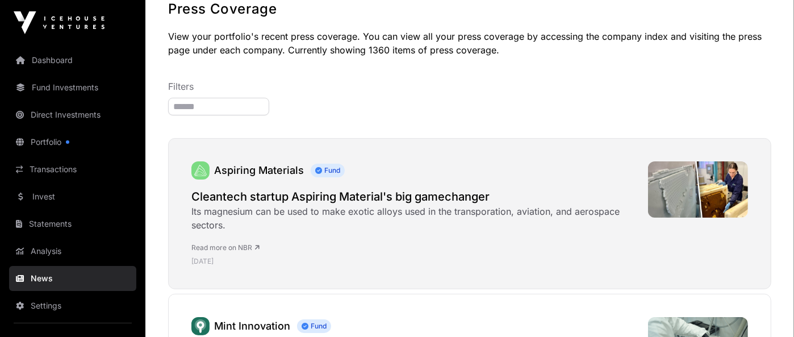
scroll to position [70, 0]
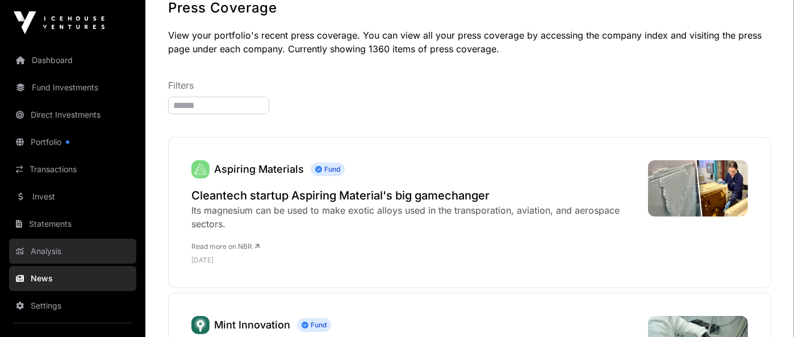
click at [27, 249] on link "Analysis" at bounding box center [72, 251] width 127 height 25
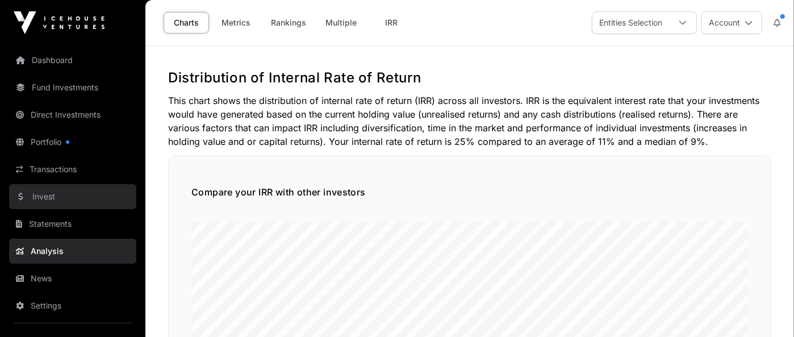
click at [40, 197] on link "Invest" at bounding box center [72, 196] width 127 height 25
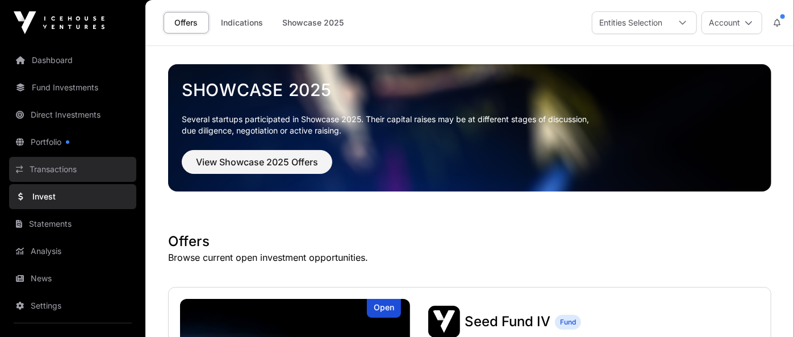
click at [59, 173] on link "Transactions" at bounding box center [72, 169] width 127 height 25
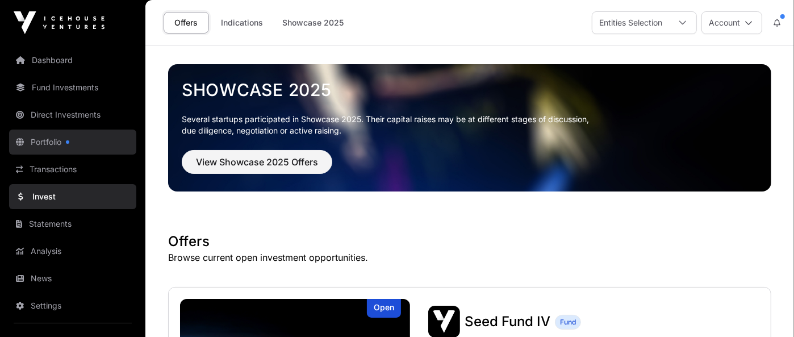
click at [60, 143] on link "Portfolio" at bounding box center [72, 141] width 127 height 25
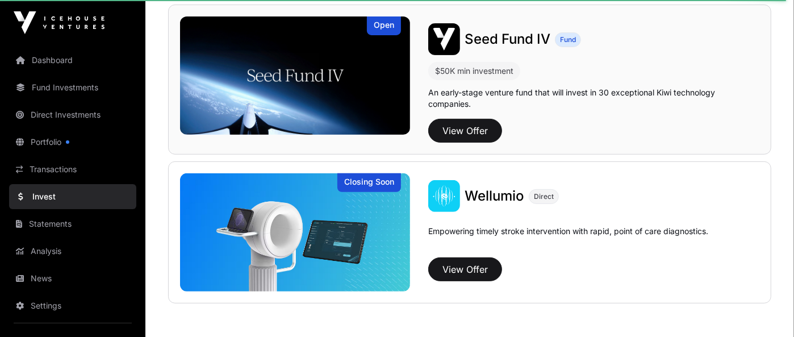
scroll to position [282, 0]
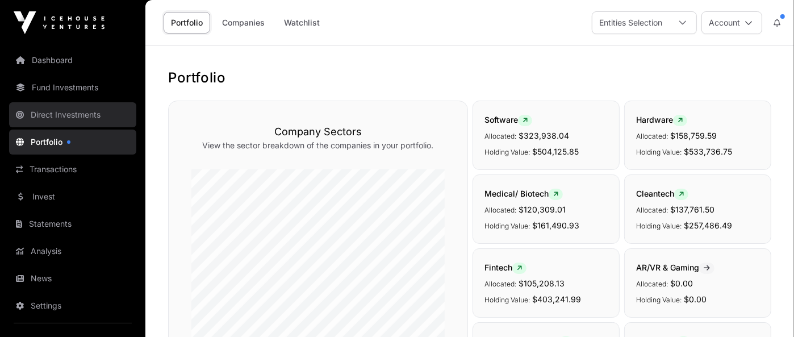
click at [71, 116] on link "Direct Investments" at bounding box center [72, 114] width 127 height 25
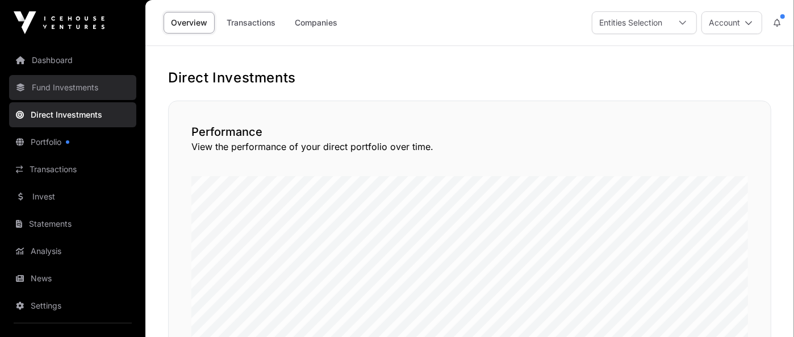
click at [99, 90] on link "Fund Investments" at bounding box center [72, 87] width 127 height 25
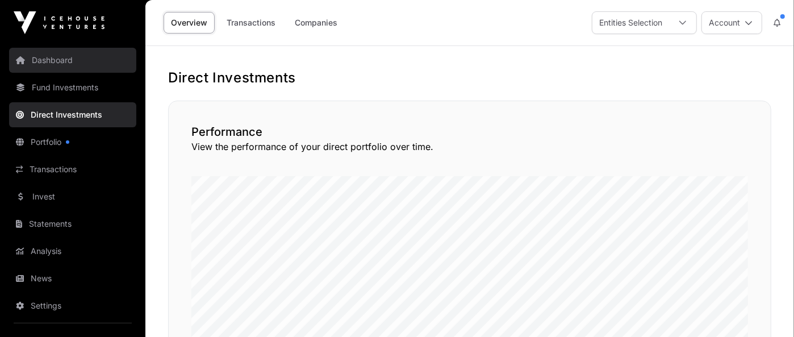
click at [89, 62] on link "Dashboard" at bounding box center [72, 60] width 127 height 25
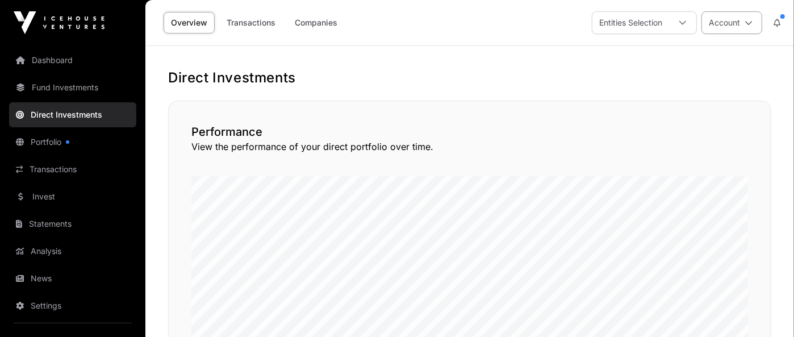
click at [758, 25] on button "Account" at bounding box center [731, 22] width 61 height 23
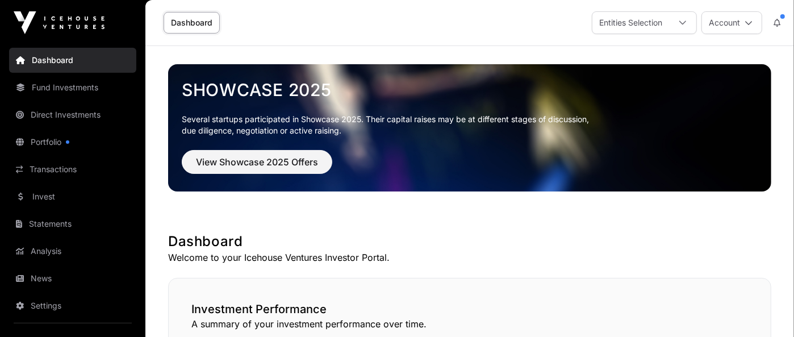
click at [758, 25] on button "Account" at bounding box center [731, 22] width 61 height 23
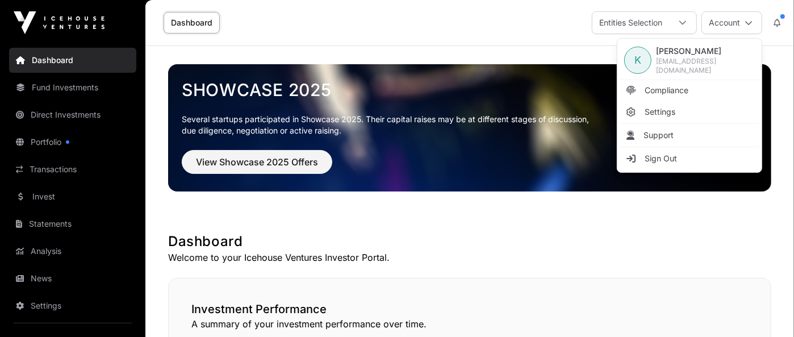
click at [530, 23] on div "Dashboard Entities Selection Account" at bounding box center [469, 22] width 635 height 45
